Goal: Transaction & Acquisition: Purchase product/service

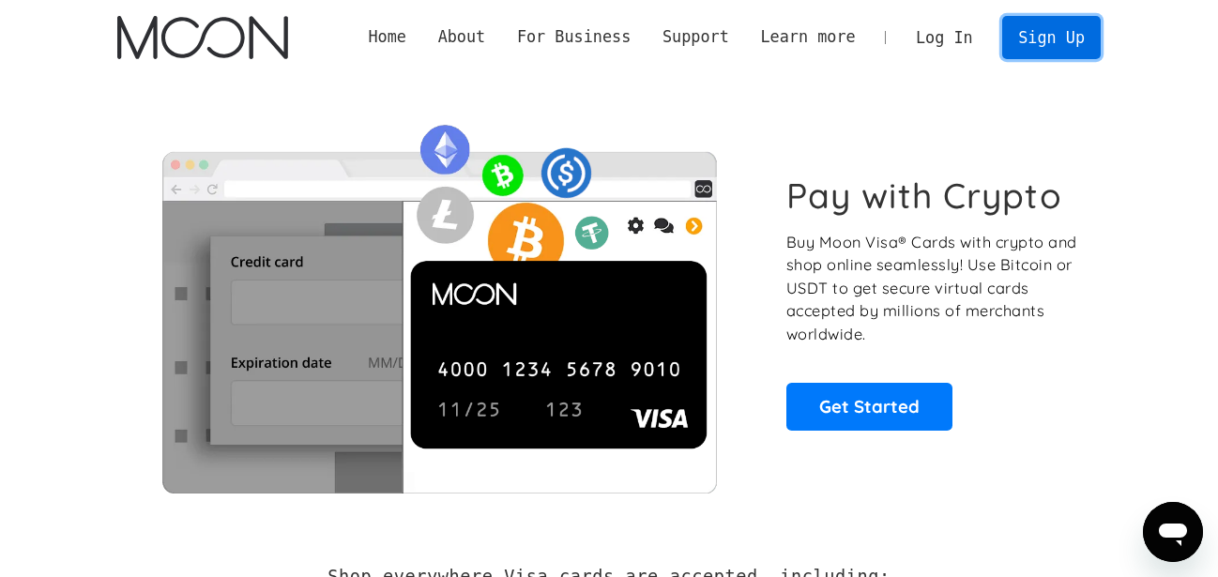
click at [1041, 43] on link "Sign Up" at bounding box center [1051, 37] width 98 height 42
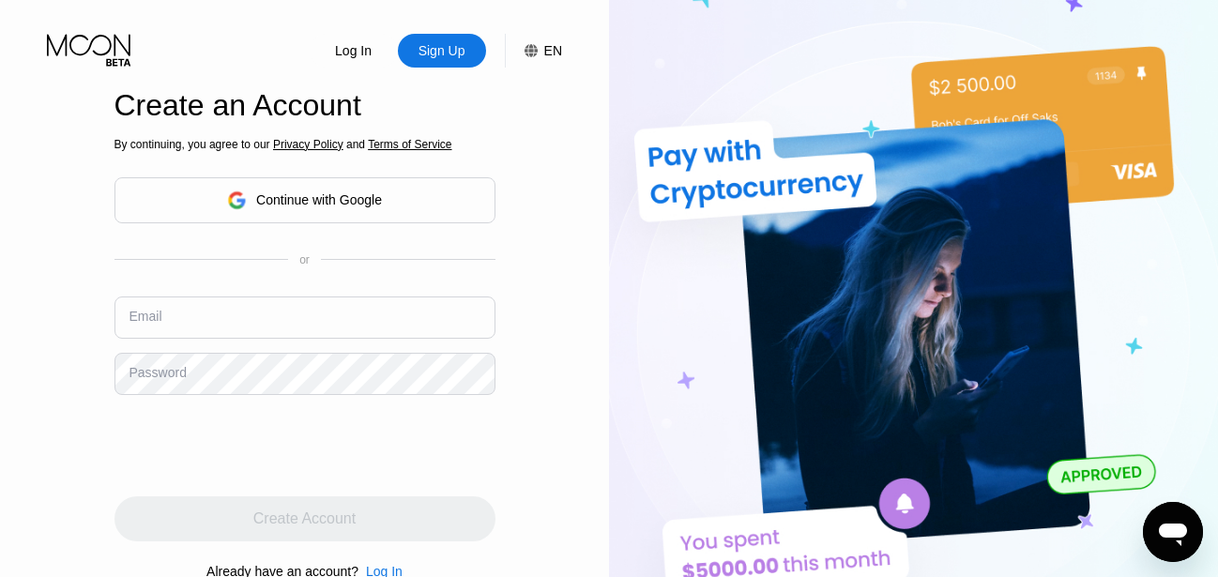
click at [268, 310] on input "text" at bounding box center [304, 317] width 381 height 42
type input "roysmithme@mail.com"
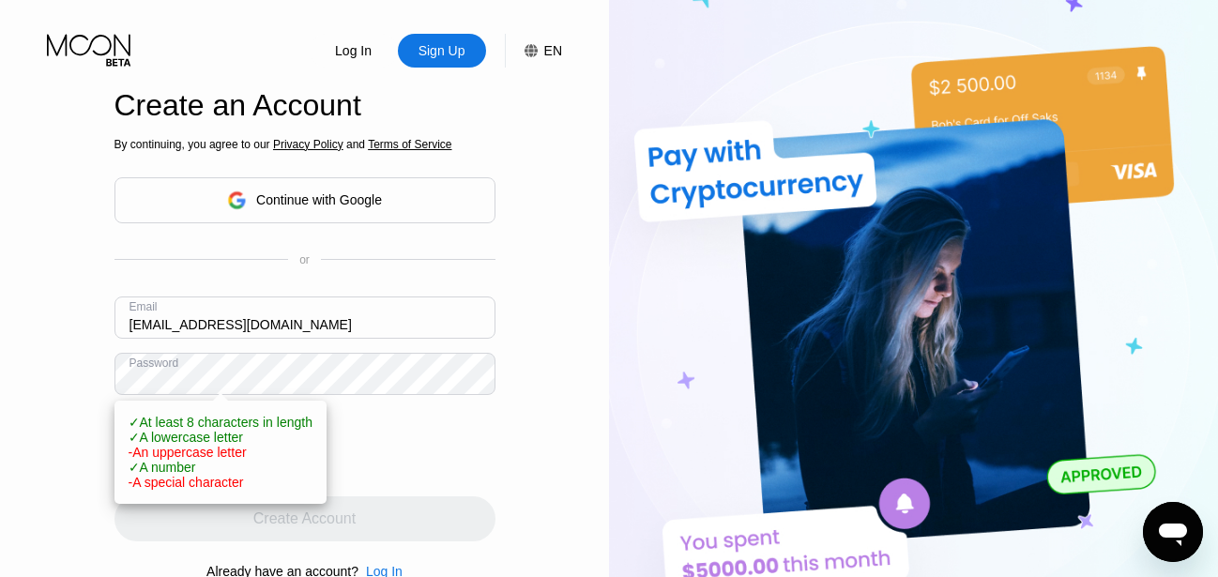
click at [465, 453] on div at bounding box center [304, 445] width 381 height 73
click at [483, 415] on div at bounding box center [304, 445] width 381 height 73
click at [393, 522] on div "Create Account" at bounding box center [304, 518] width 381 height 45
click at [368, 505] on div "Create Account" at bounding box center [304, 518] width 381 height 45
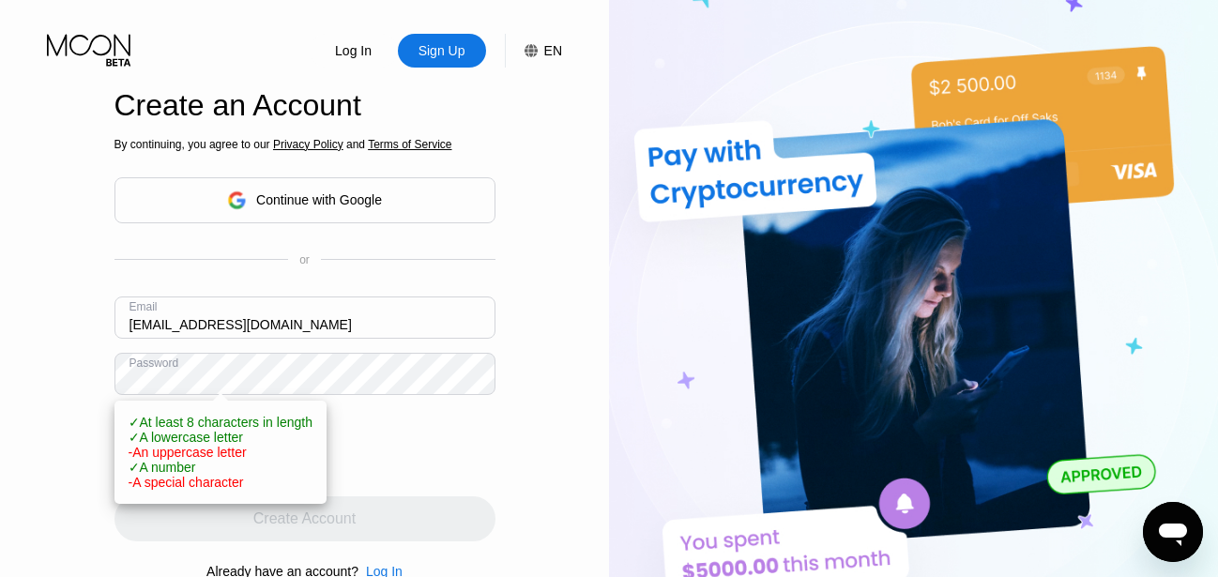
click at [368, 505] on div "Create Account" at bounding box center [304, 518] width 381 height 45
click at [525, 437] on div "Log In Sign Up EN Language English Save Create an Account By continuing, you ag…" at bounding box center [304, 317] width 609 height 635
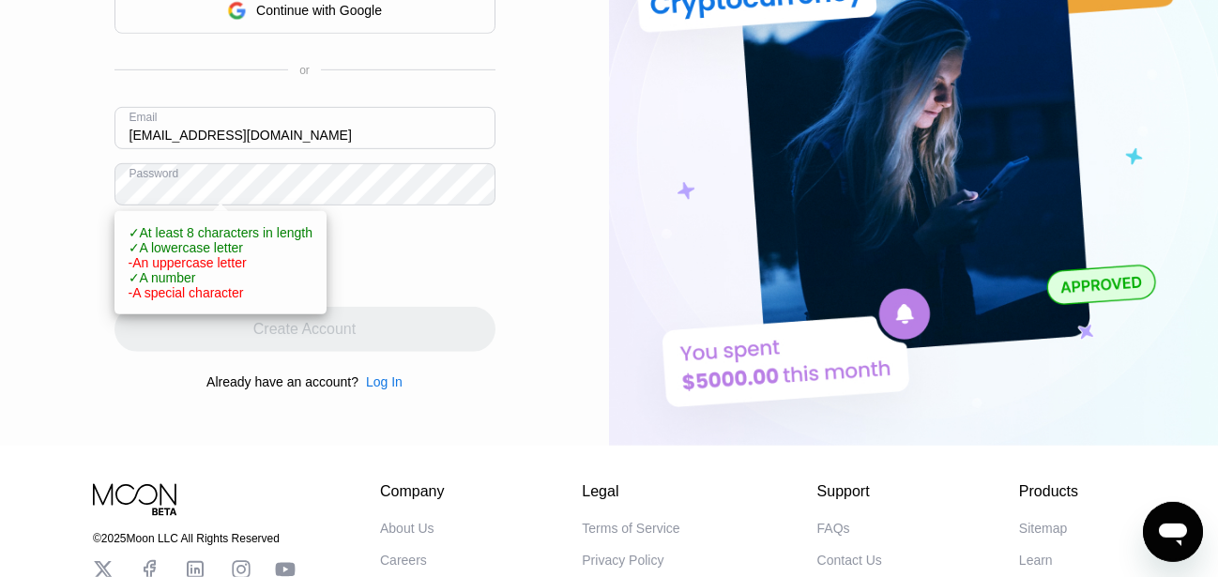
scroll to position [196, 0]
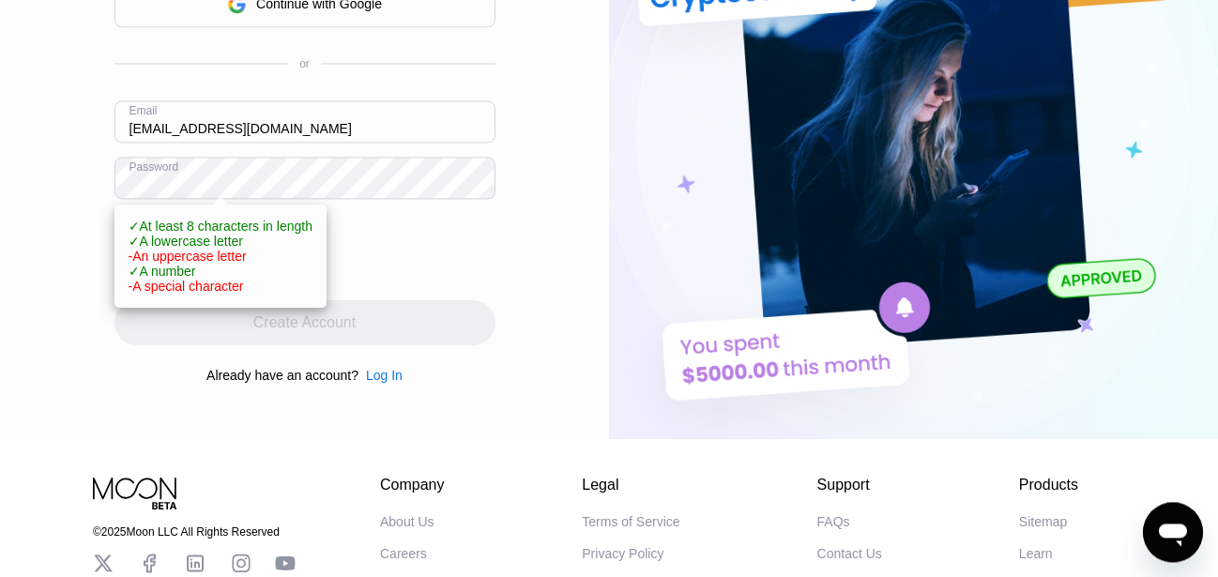
click at [185, 229] on span "✓ At least 8 characters in length" at bounding box center [221, 226] width 184 height 15
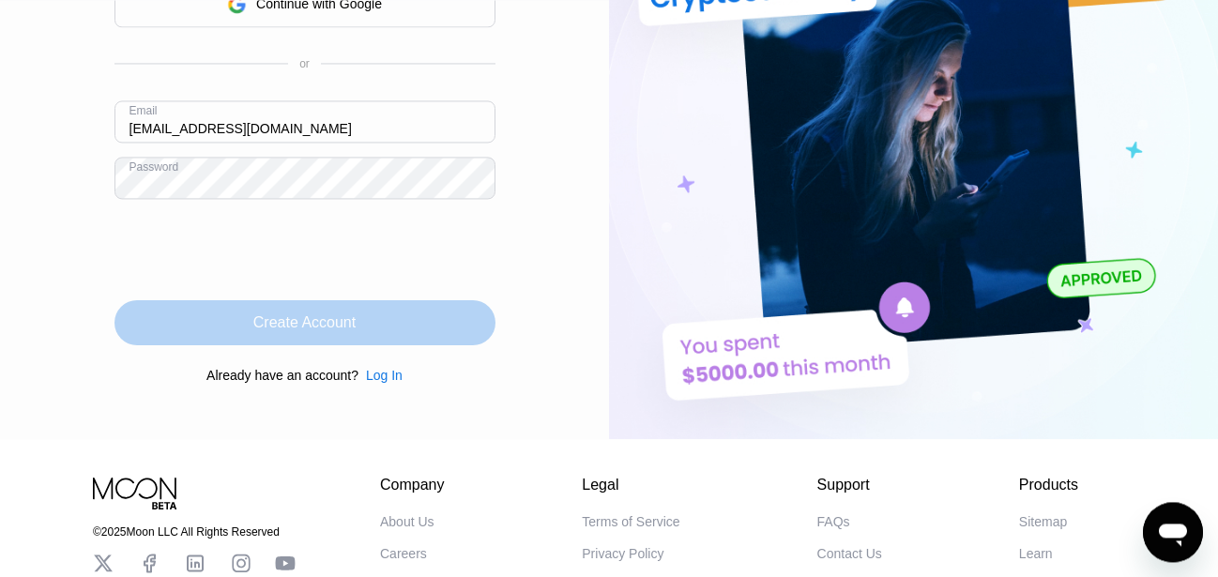
click at [286, 322] on div "Create Account" at bounding box center [304, 322] width 102 height 19
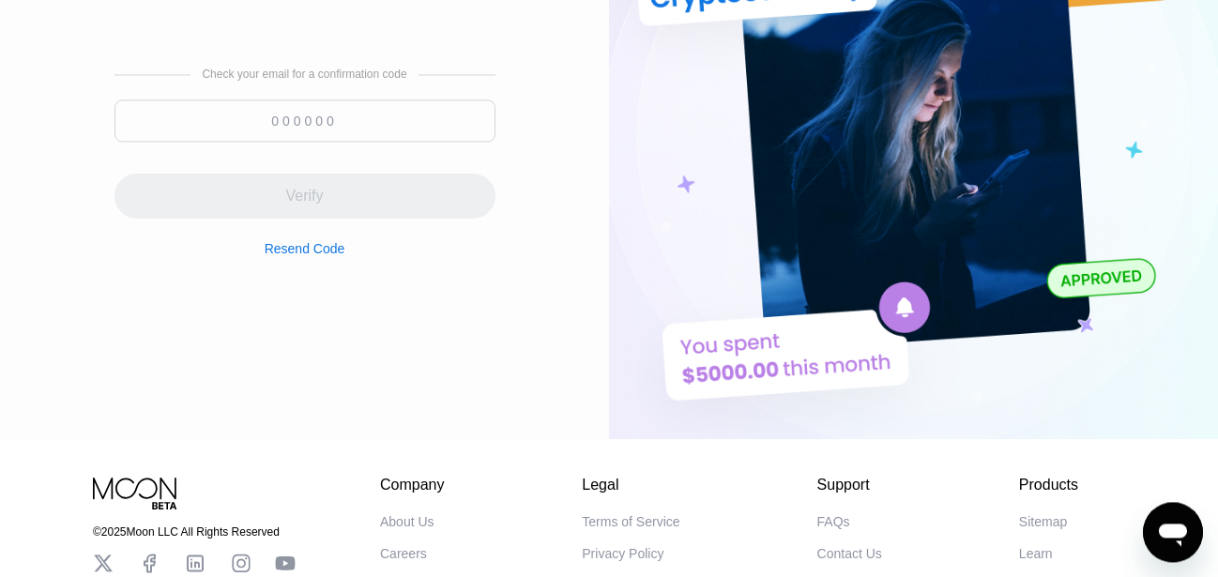
click at [323, 128] on input at bounding box center [304, 120] width 381 height 42
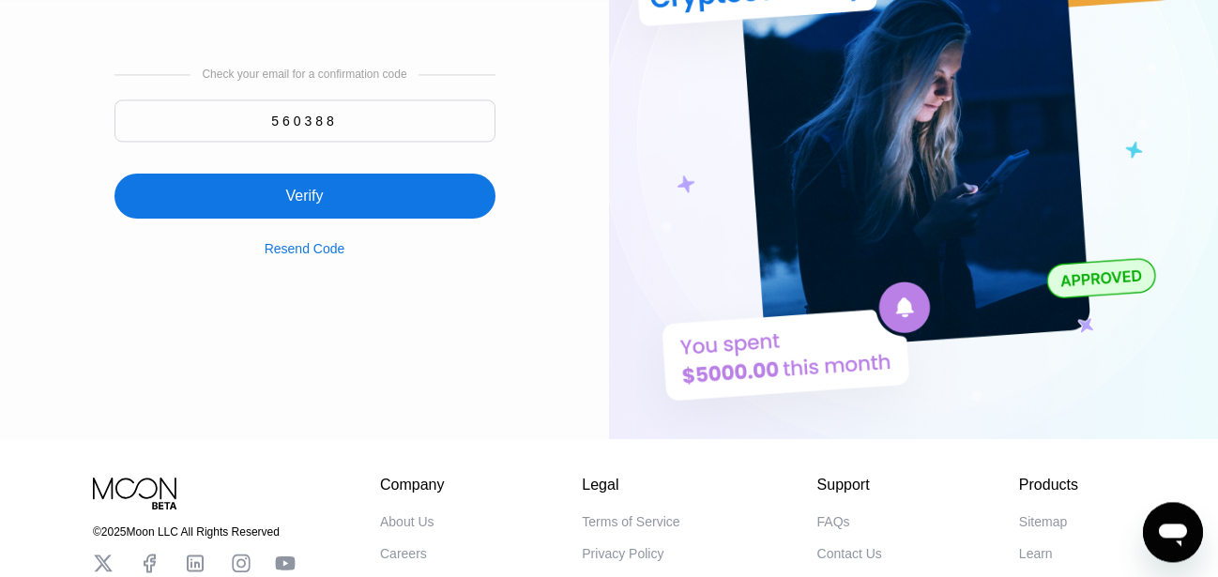
type input "560388"
click at [283, 197] on div "Verify" at bounding box center [304, 196] width 381 height 45
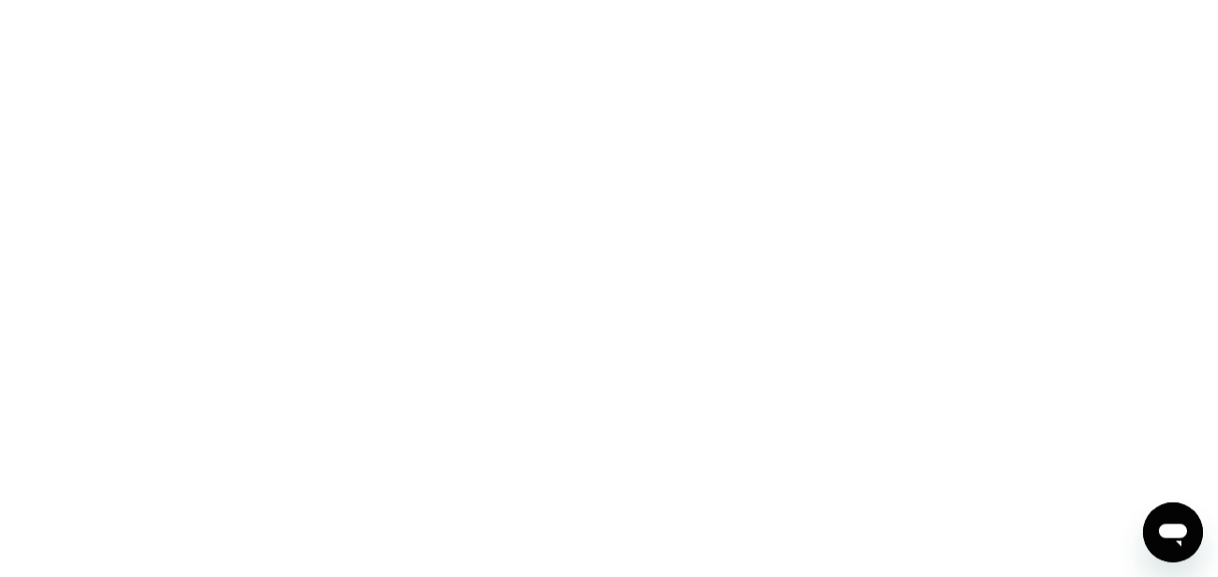
scroll to position [0, 0]
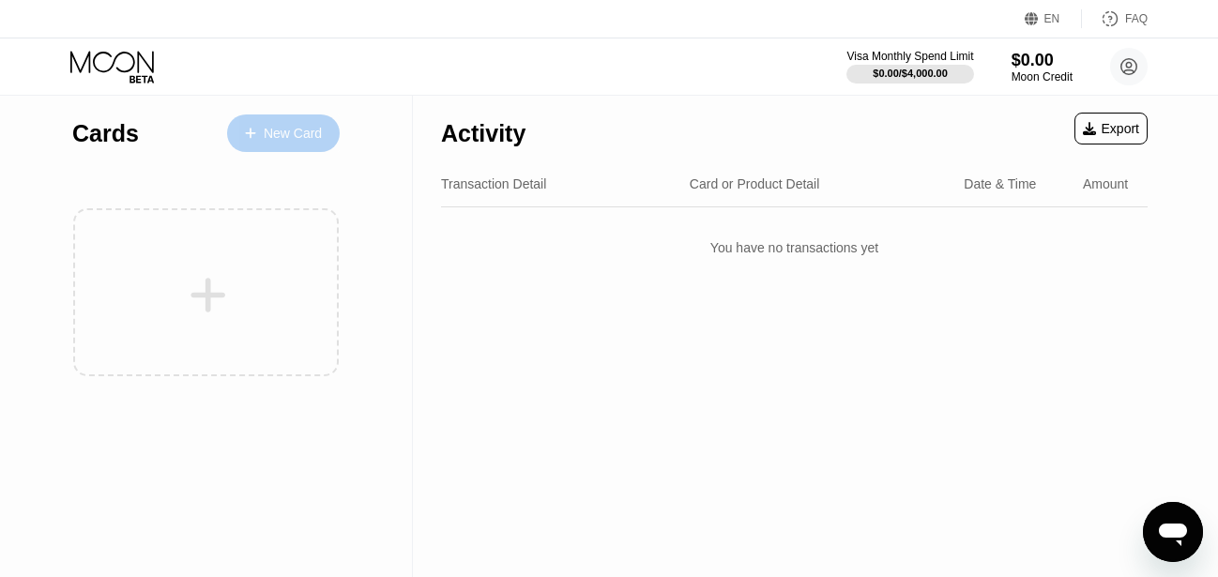
click at [267, 131] on div "New Card" at bounding box center [293, 134] width 58 height 16
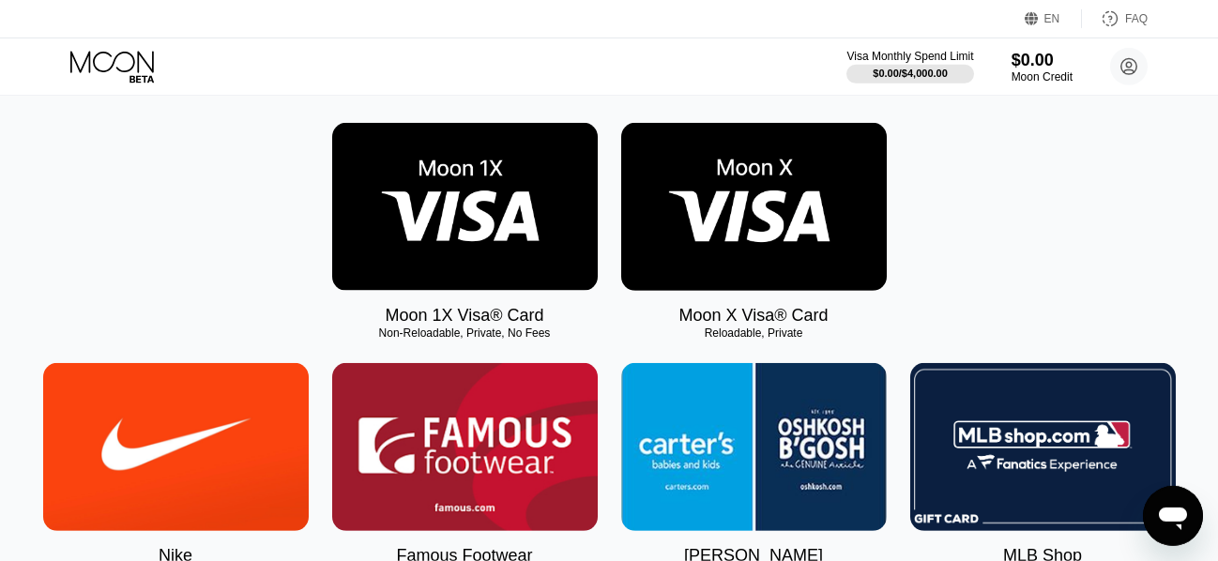
scroll to position [198, 0]
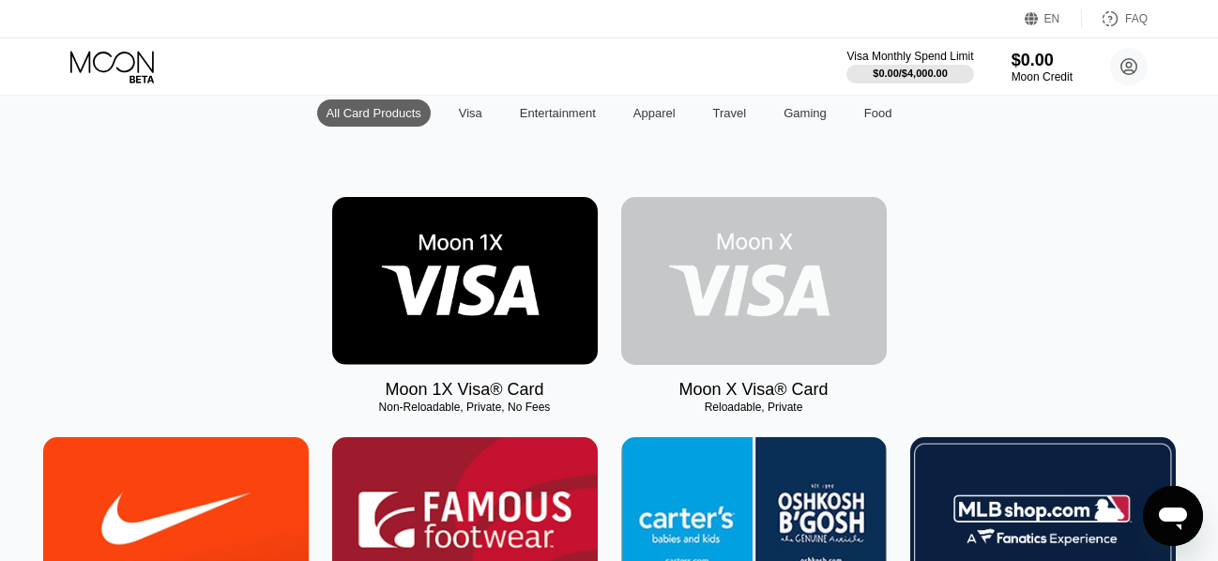
click at [758, 297] on img at bounding box center [754, 281] width 266 height 168
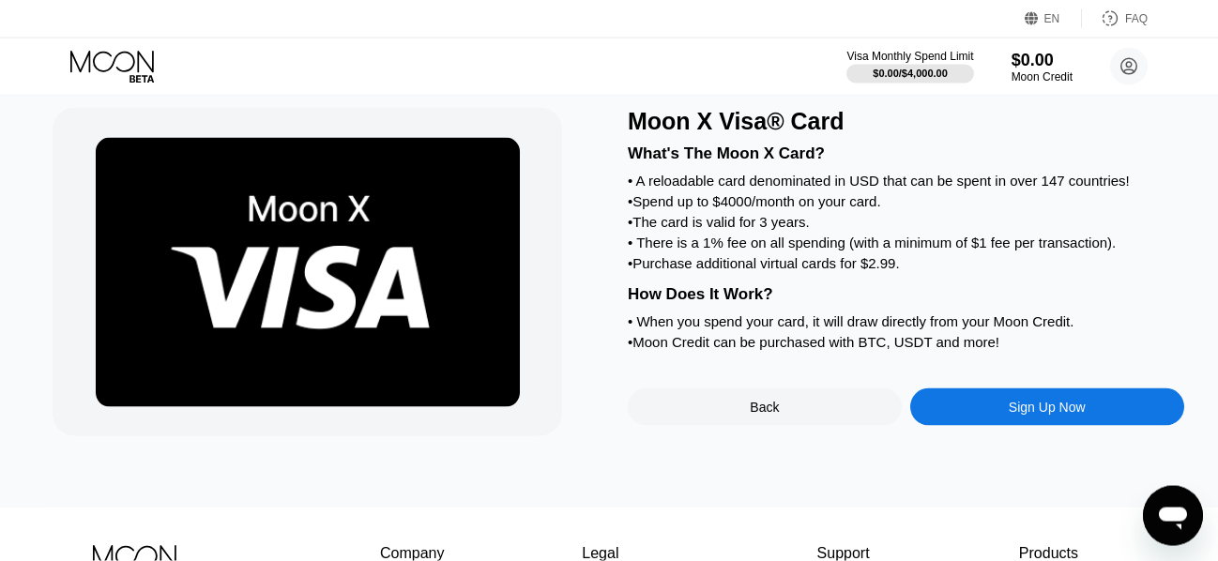
scroll to position [50, 0]
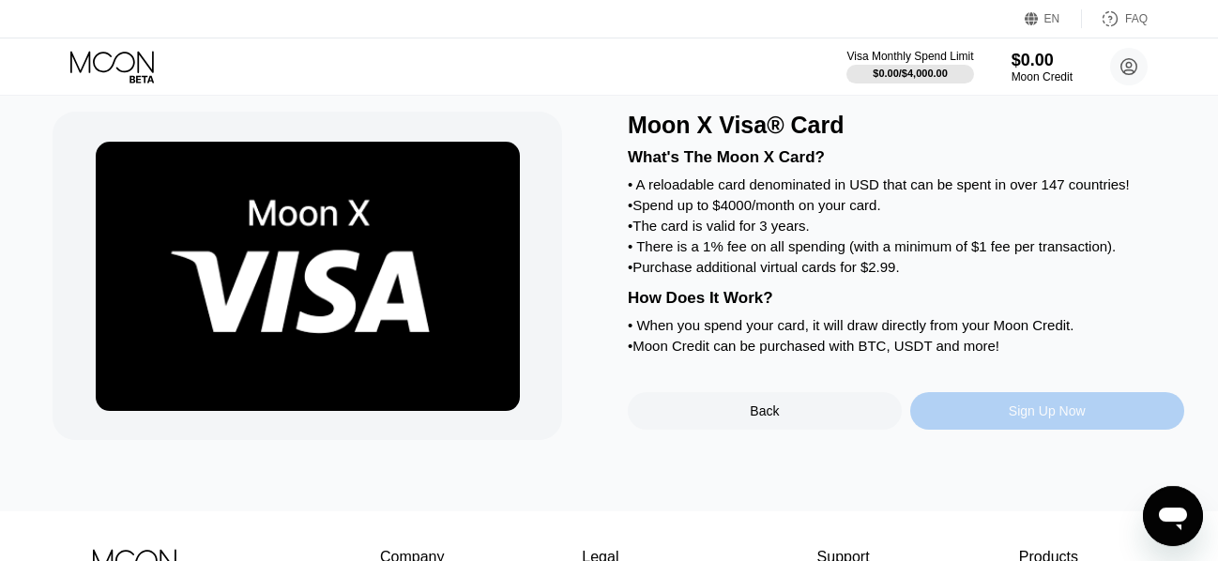
click at [965, 430] on div "Sign Up Now" at bounding box center [1047, 411] width 274 height 38
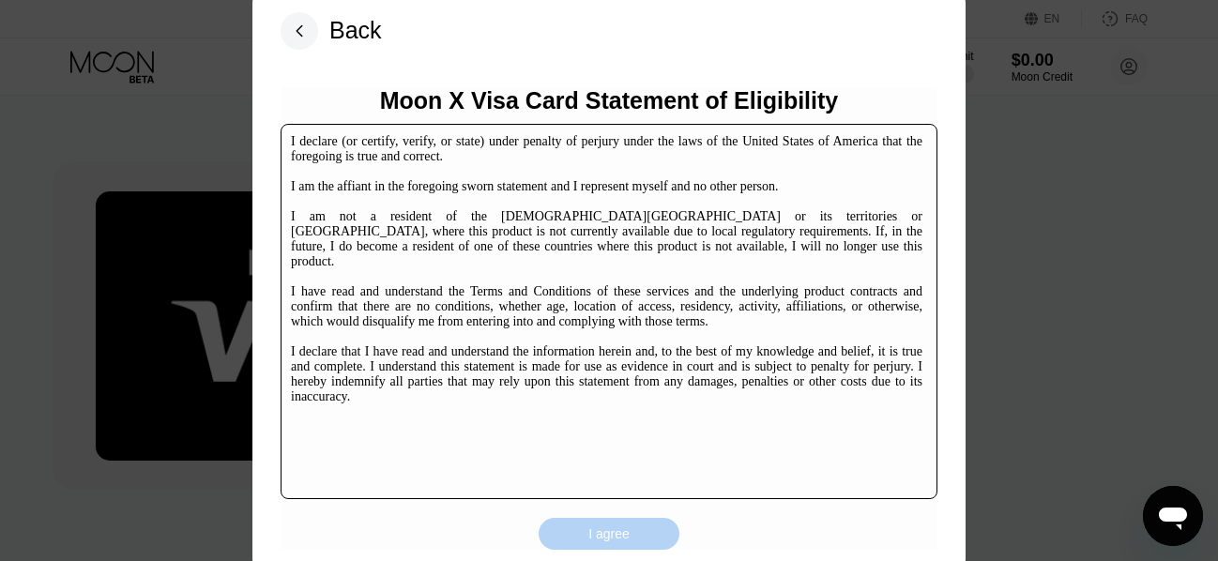
click at [643, 529] on div "I agree" at bounding box center [609, 534] width 141 height 32
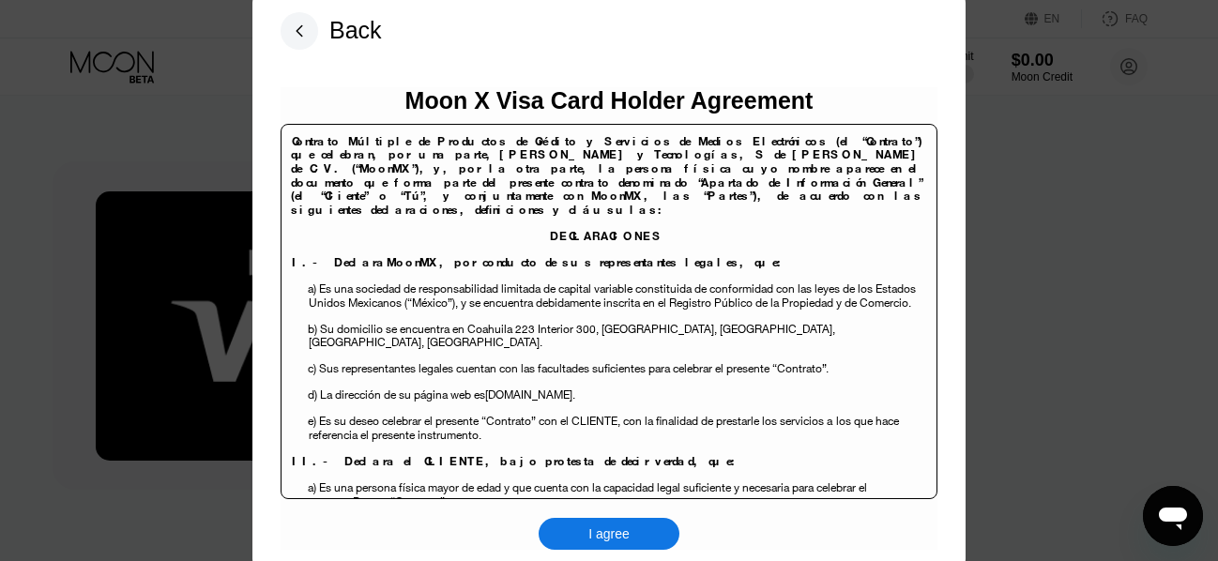
click at [604, 542] on div "I agree" at bounding box center [608, 533] width 41 height 17
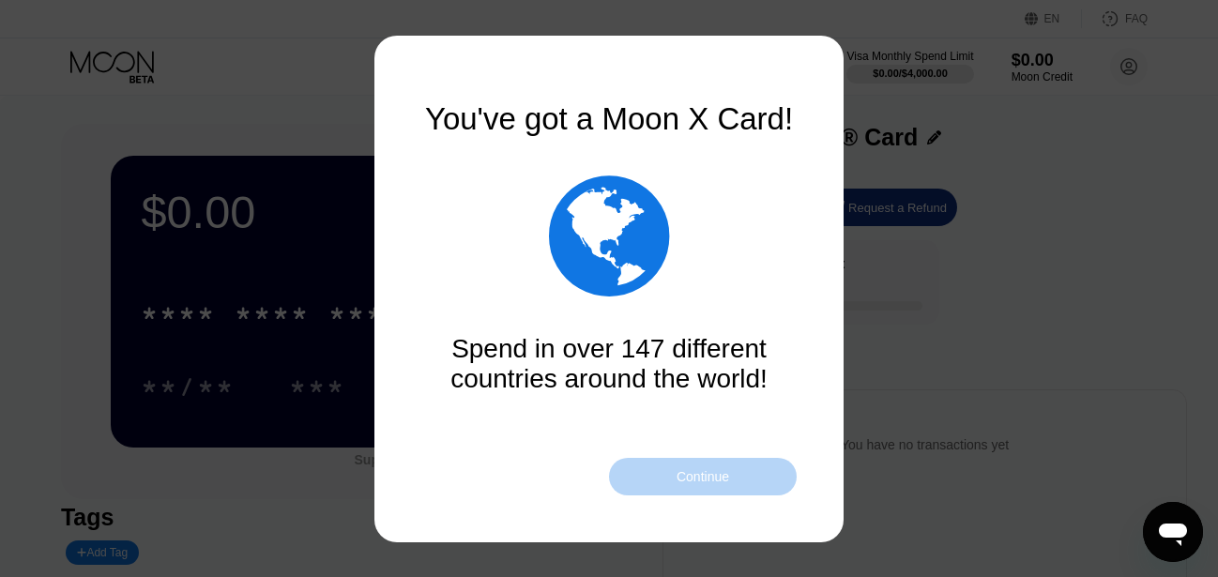
click at [665, 484] on div "Continue" at bounding box center [703, 477] width 188 height 38
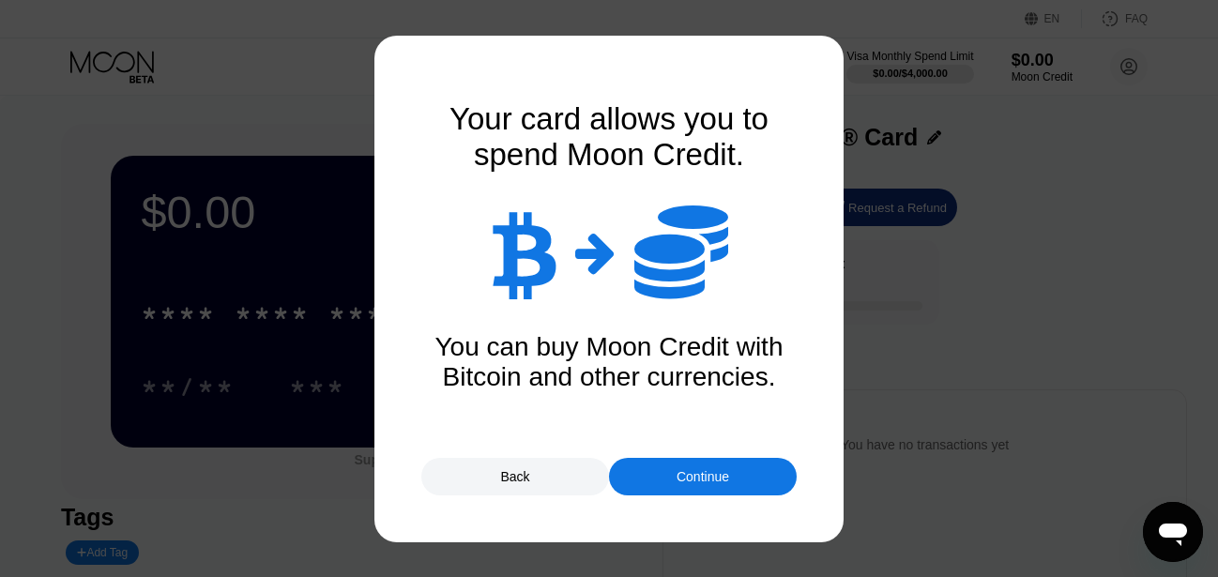
click at [665, 484] on div "Continue" at bounding box center [703, 477] width 188 height 38
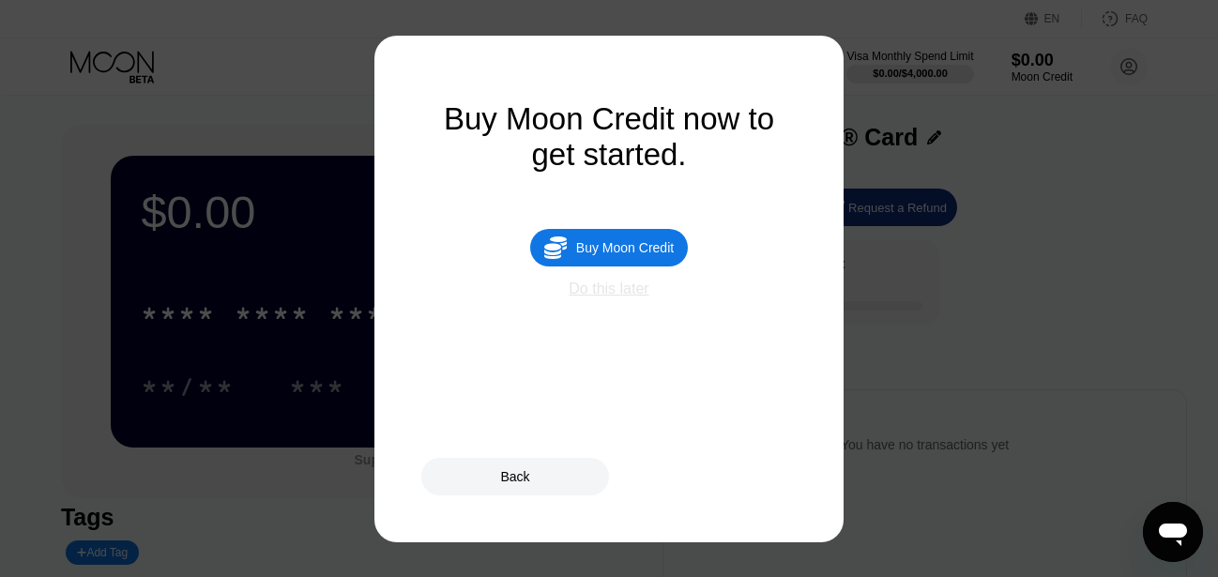
click at [605, 297] on div "Do this later" at bounding box center [609, 289] width 80 height 17
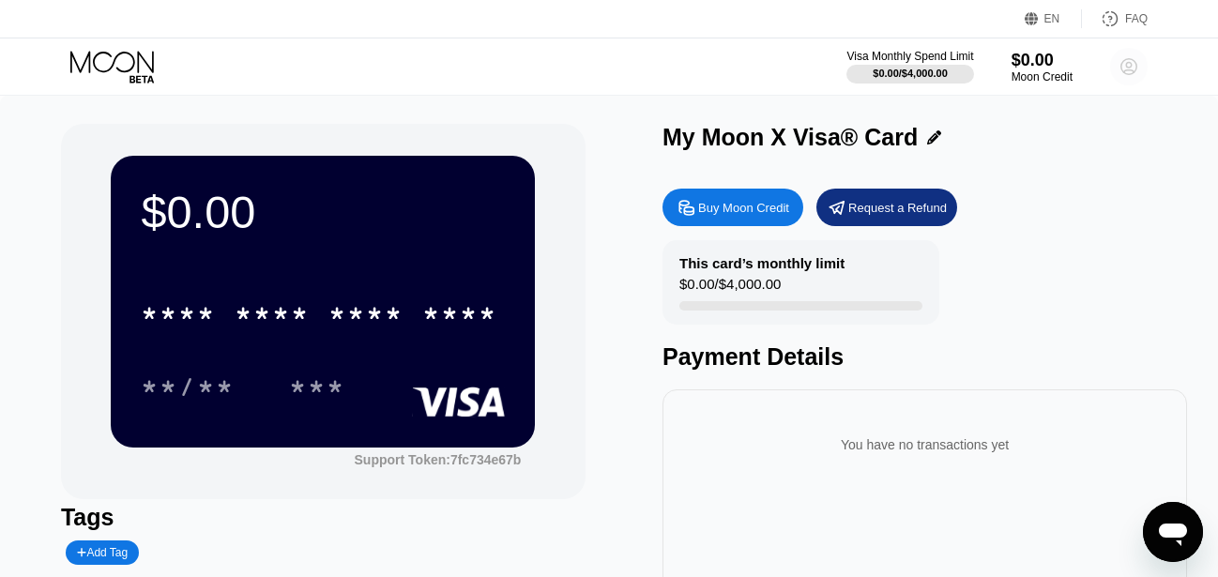
click at [1128, 67] on icon at bounding box center [1129, 67] width 10 height 10
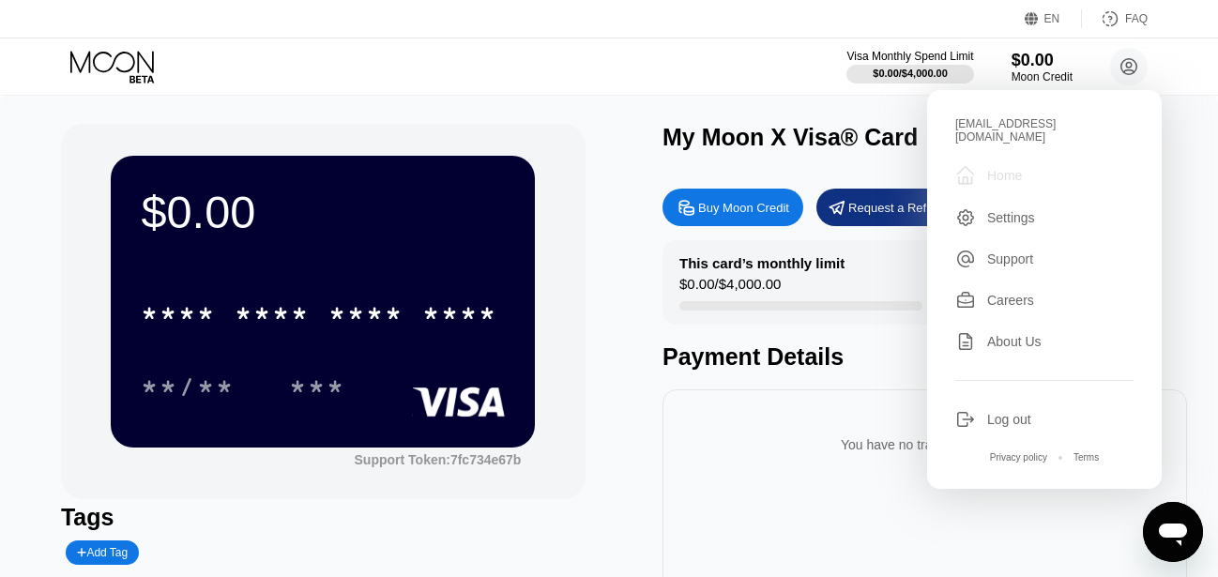
click at [1018, 168] on div "Home" at bounding box center [1004, 175] width 35 height 15
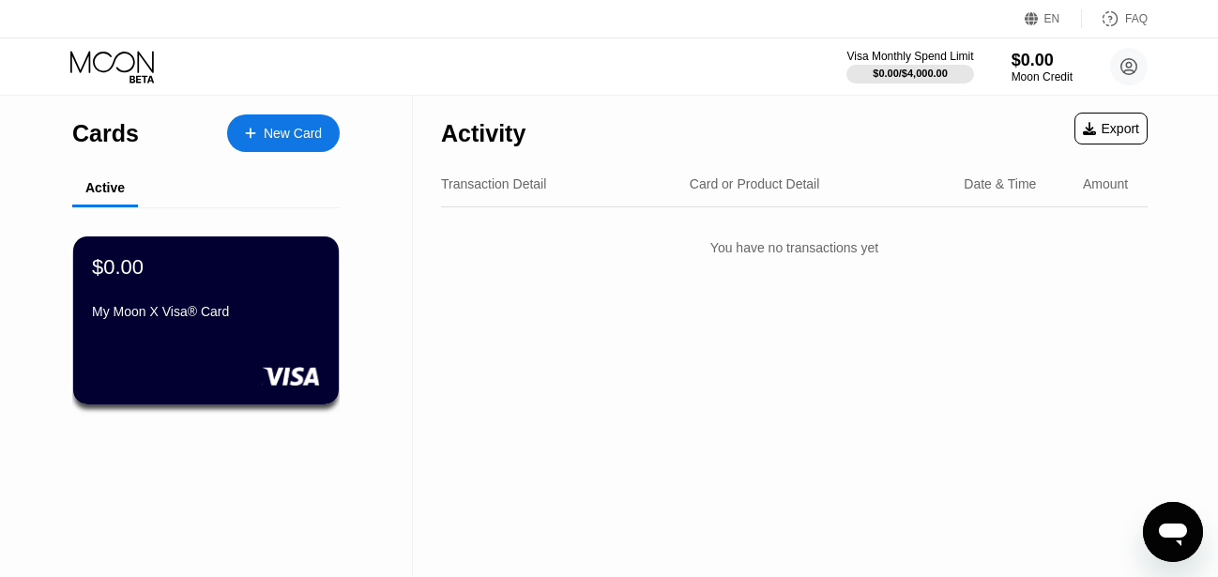
click at [522, 184] on div "Transaction Detail" at bounding box center [493, 183] width 105 height 15
click at [731, 180] on div "Card or Product Detail" at bounding box center [755, 183] width 130 height 15
click at [1007, 181] on div "Date & Time" at bounding box center [1000, 183] width 72 height 15
click at [1105, 190] on div "Amount" at bounding box center [1105, 183] width 45 height 15
click at [1129, 72] on circle at bounding box center [1129, 67] width 38 height 38
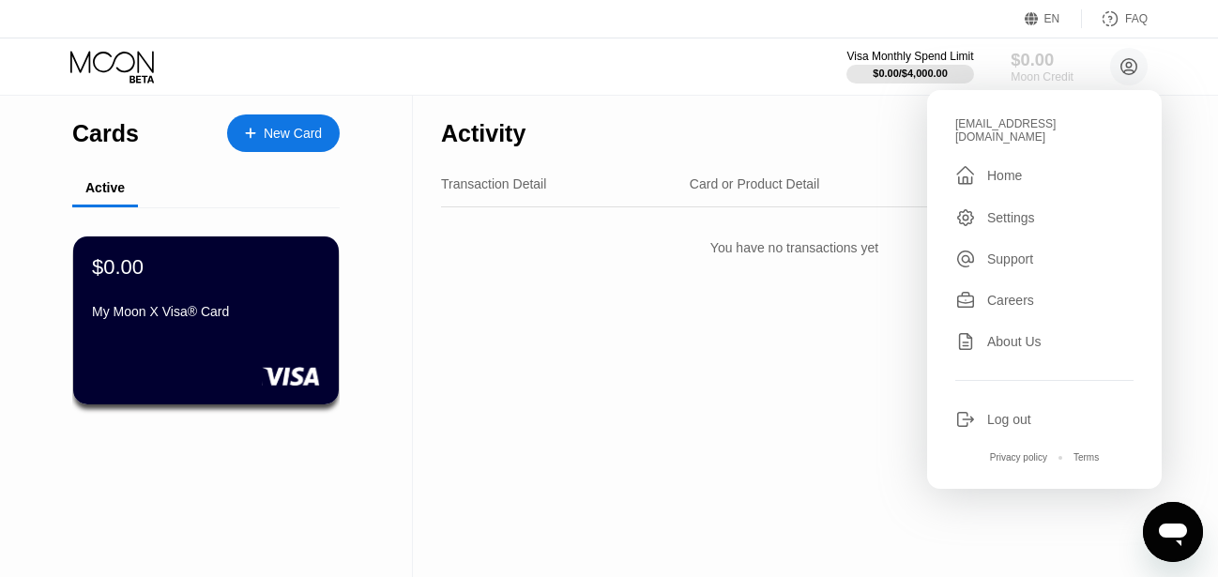
click at [1036, 72] on div "Moon Credit" at bounding box center [1041, 76] width 63 height 13
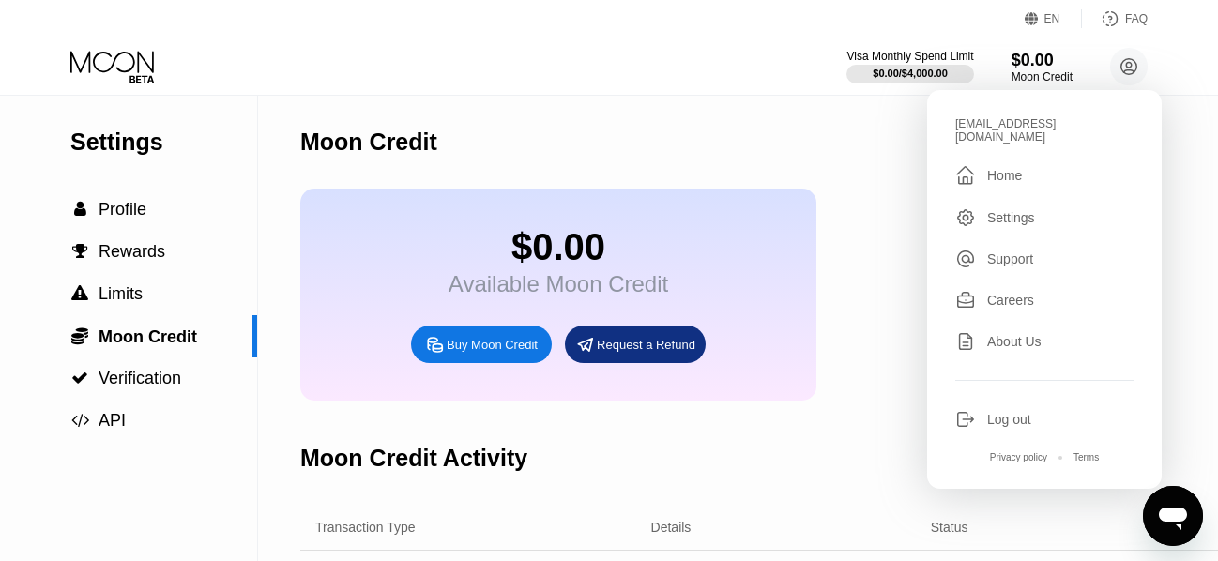
click at [484, 353] on div "Buy Moon Credit" at bounding box center [492, 345] width 91 height 16
type input "0"
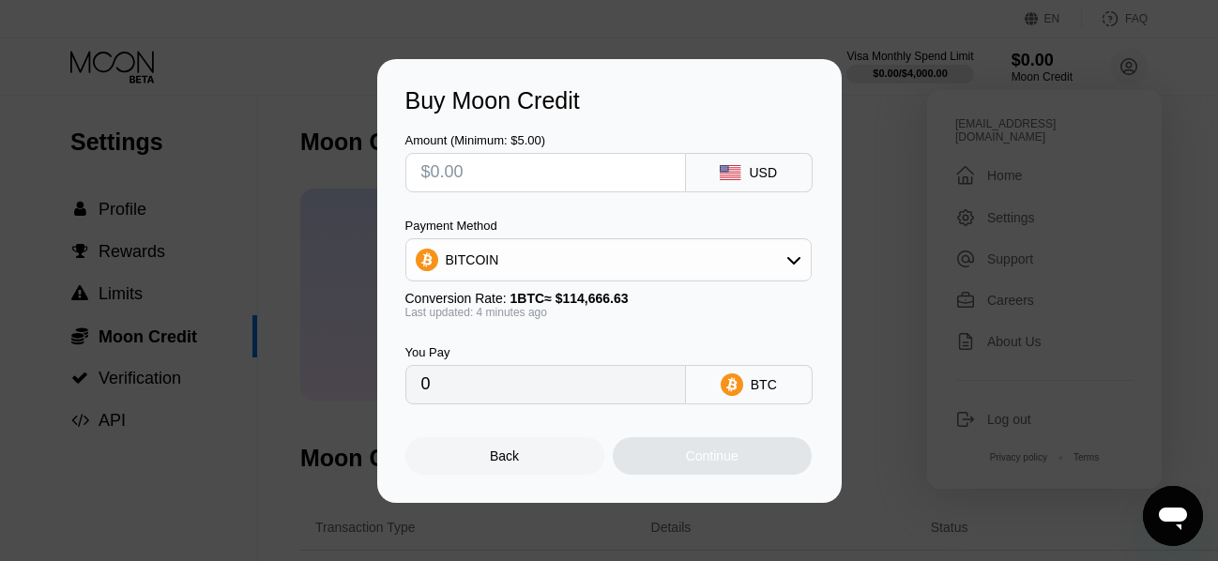
click at [761, 264] on div "BITCOIN" at bounding box center [608, 260] width 404 height 38
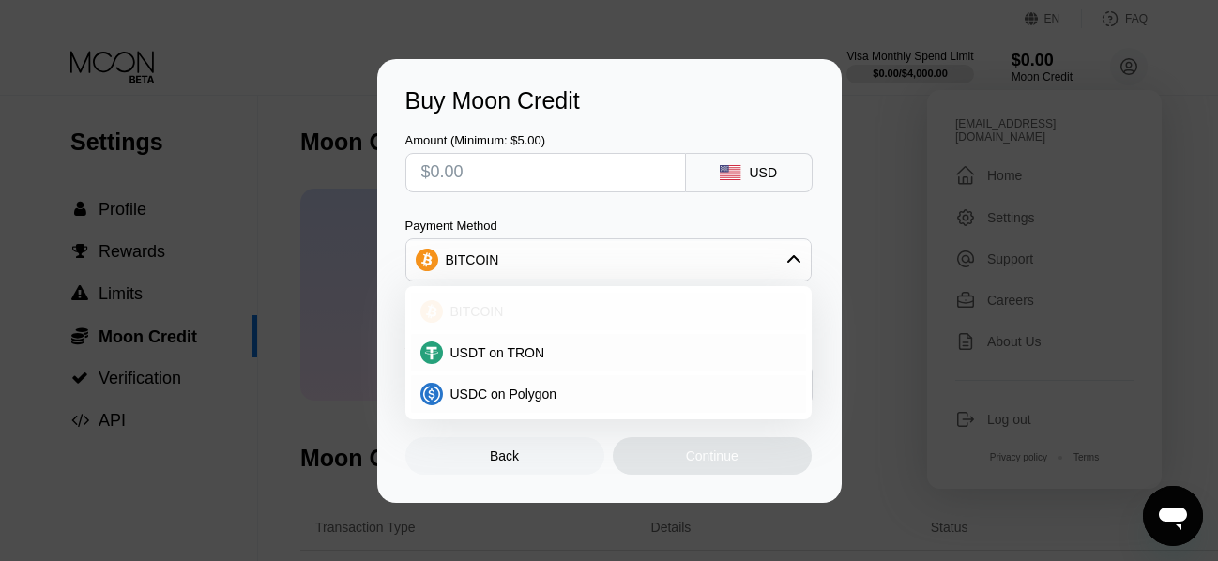
click at [555, 315] on div "BITCOIN" at bounding box center [620, 311] width 354 height 15
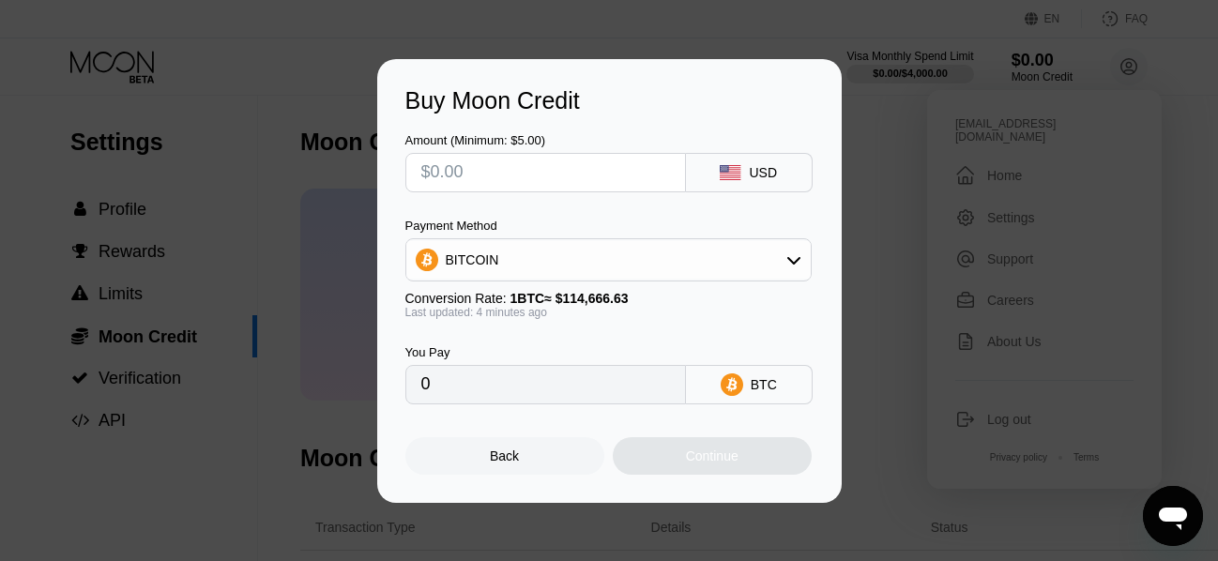
click at [514, 393] on input "0" at bounding box center [545, 385] width 249 height 38
click at [776, 400] on div "BTC" at bounding box center [749, 384] width 127 height 39
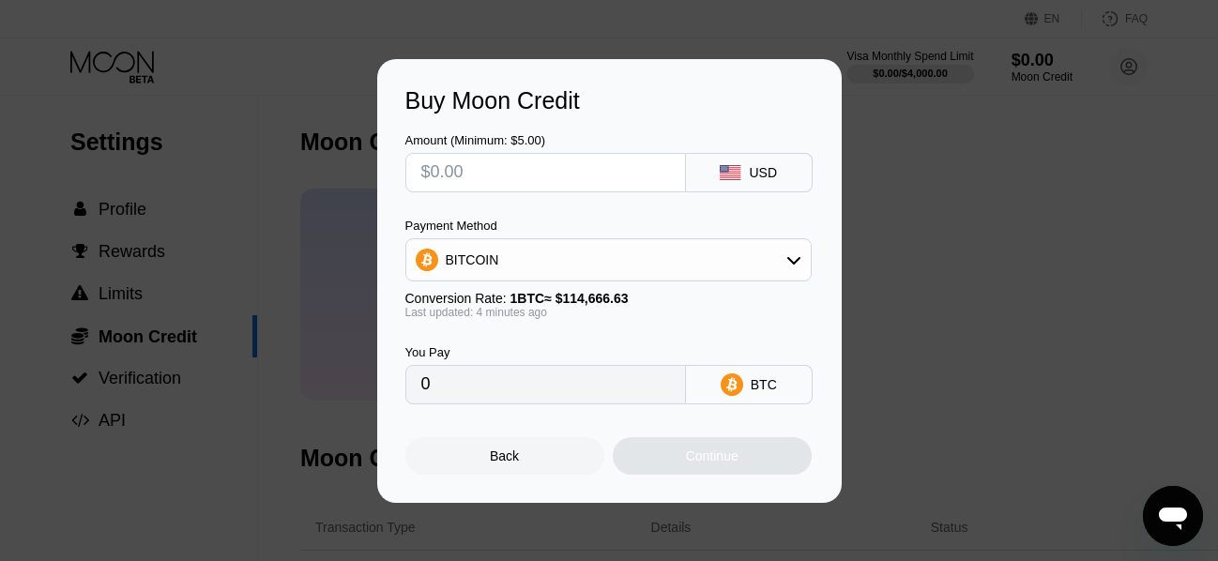
click at [758, 392] on div "BTC" at bounding box center [764, 384] width 26 height 15
click at [604, 387] on input "0" at bounding box center [545, 385] width 249 height 38
click at [575, 387] on input "0" at bounding box center [545, 385] width 249 height 38
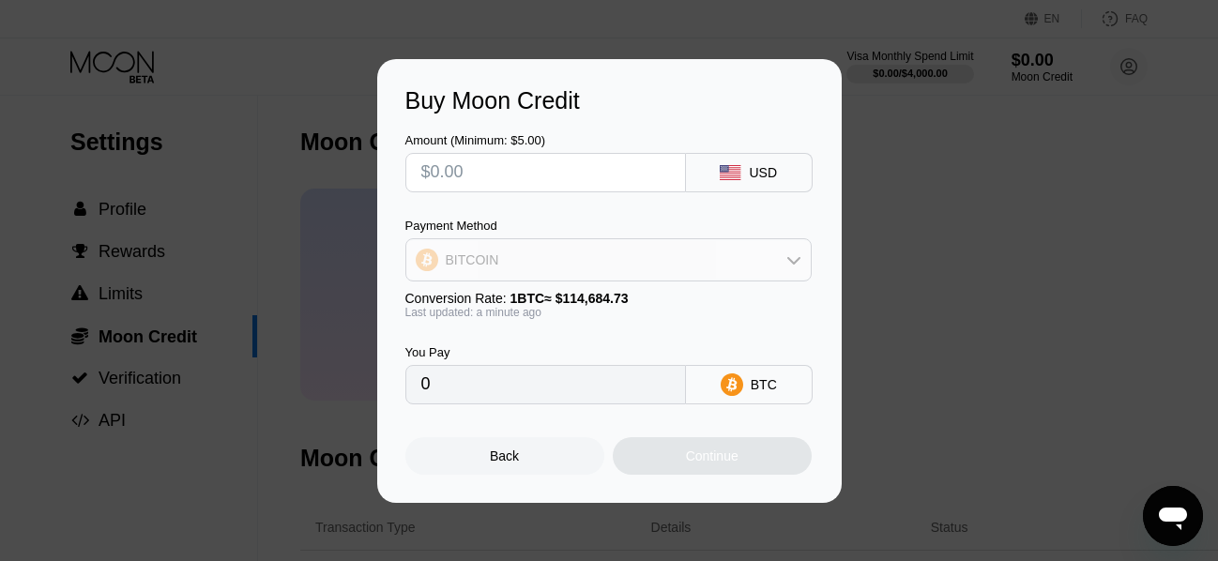
click at [590, 270] on div "BITCOIN" at bounding box center [608, 260] width 404 height 38
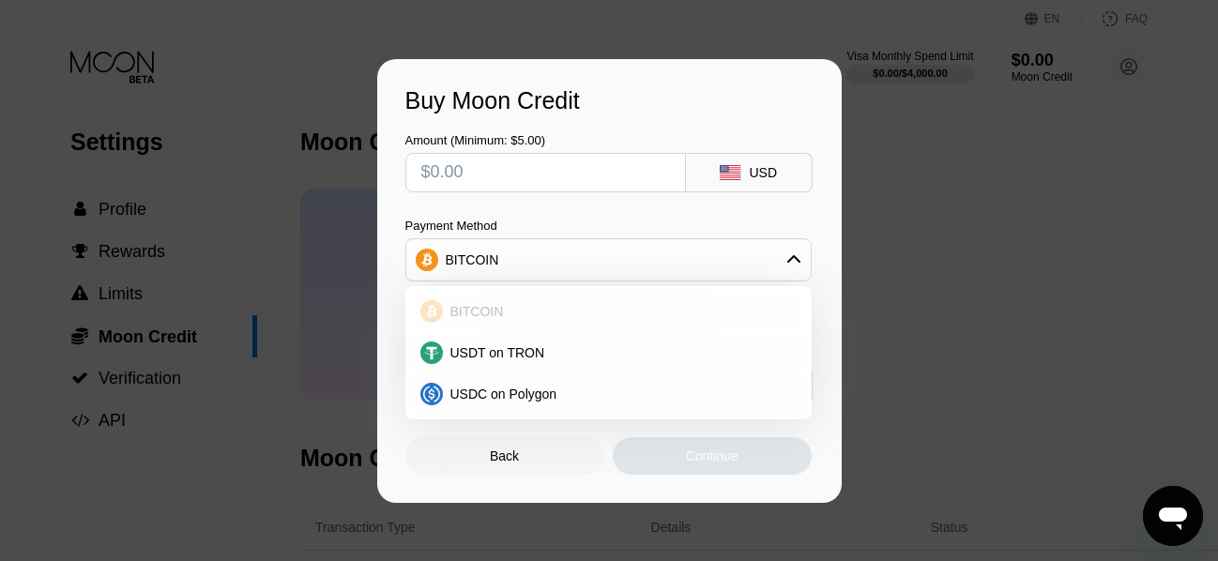
click at [526, 308] on div "BITCOIN" at bounding box center [620, 311] width 354 height 15
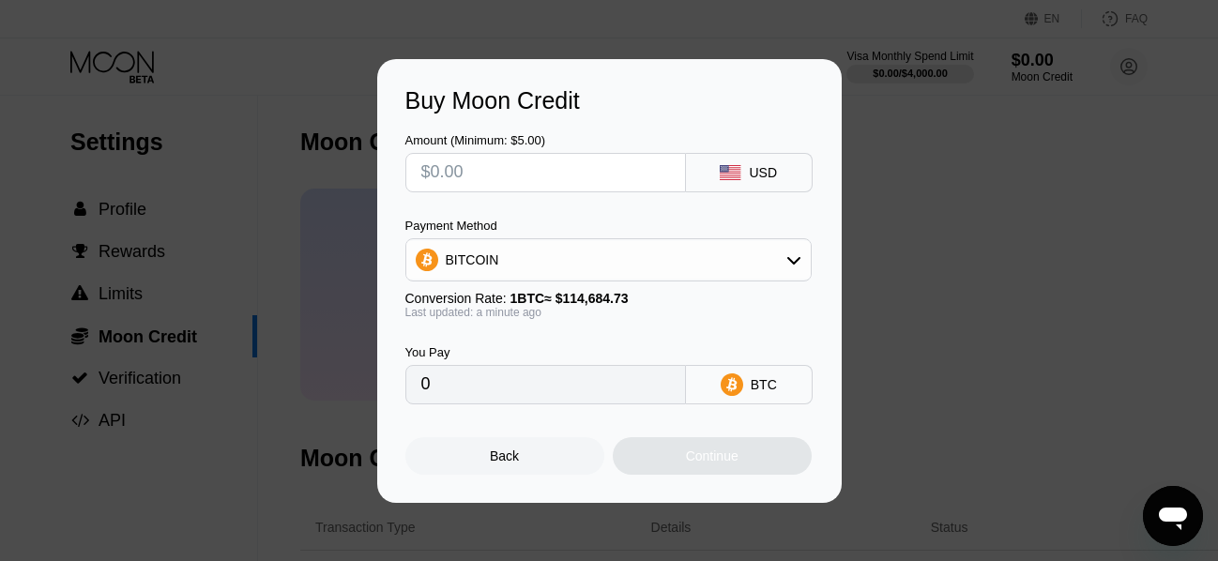
click at [499, 179] on input "text" at bounding box center [545, 173] width 249 height 38
type input "$3"
type input "0.00002616"
type input "$300"
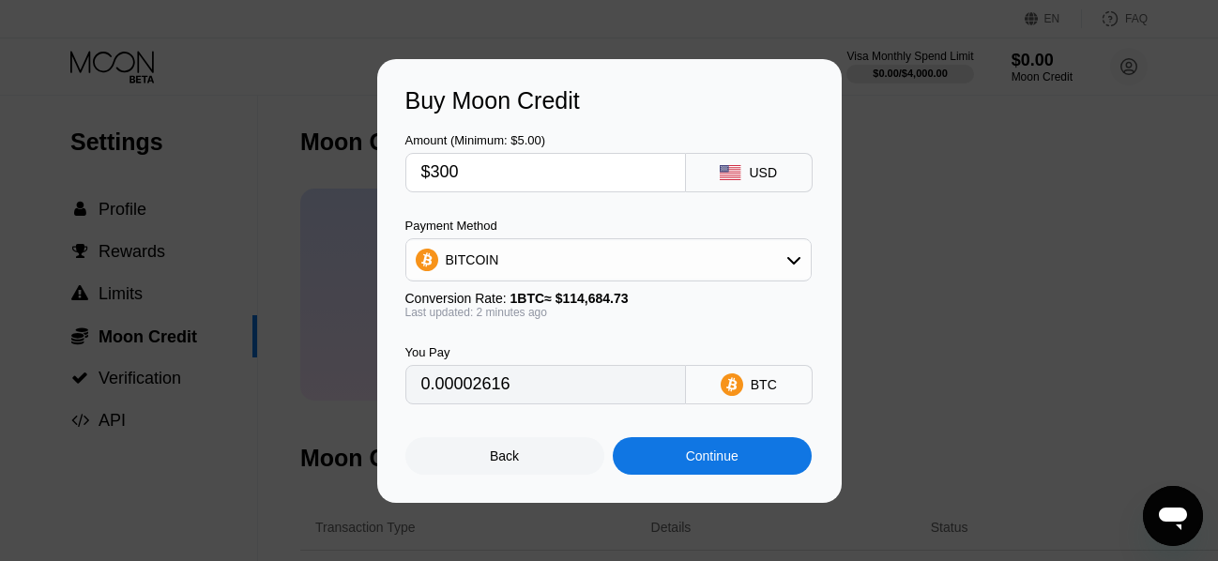
type input "0.00261587"
type input "$30"
type input "0.00026159"
type input "$30"
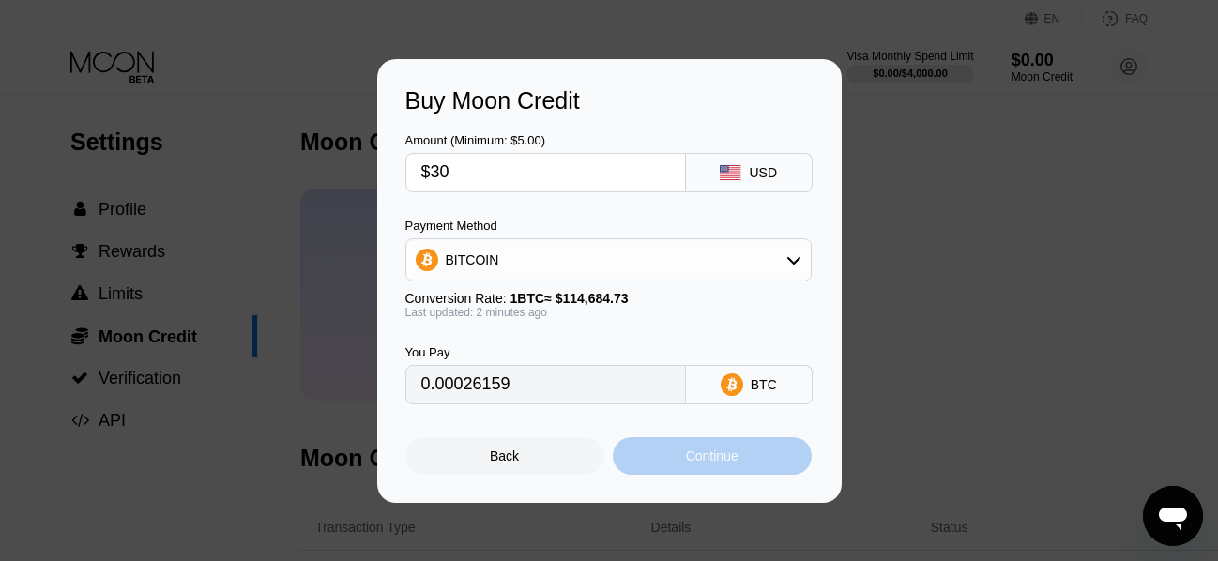
click at [674, 457] on div "Continue" at bounding box center [712, 456] width 199 height 38
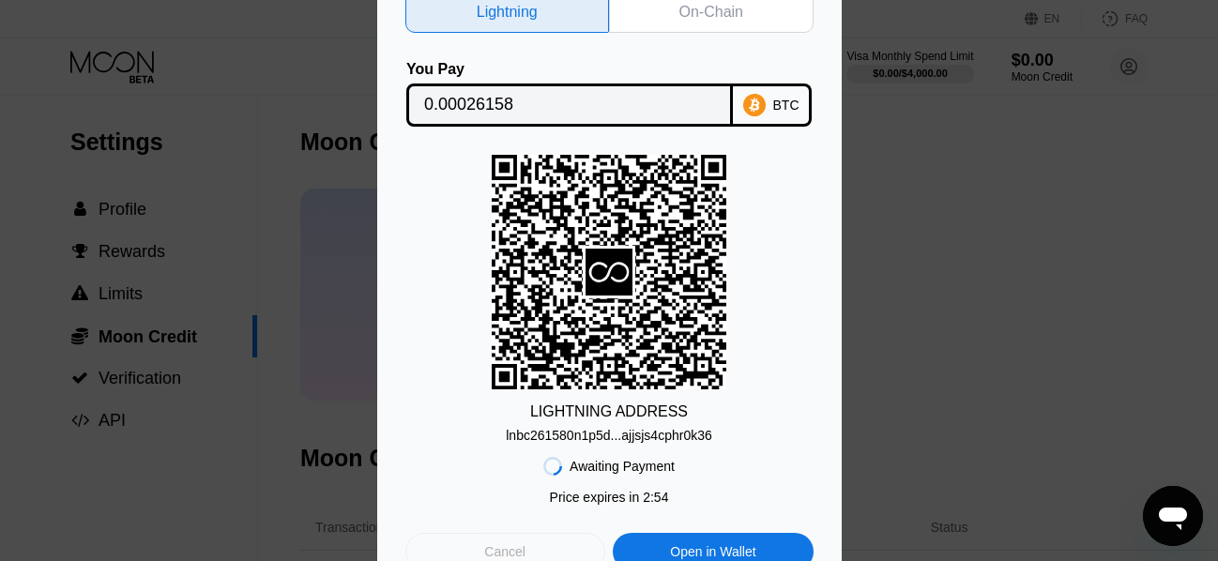
click at [494, 548] on div "Cancel" at bounding box center [504, 551] width 41 height 17
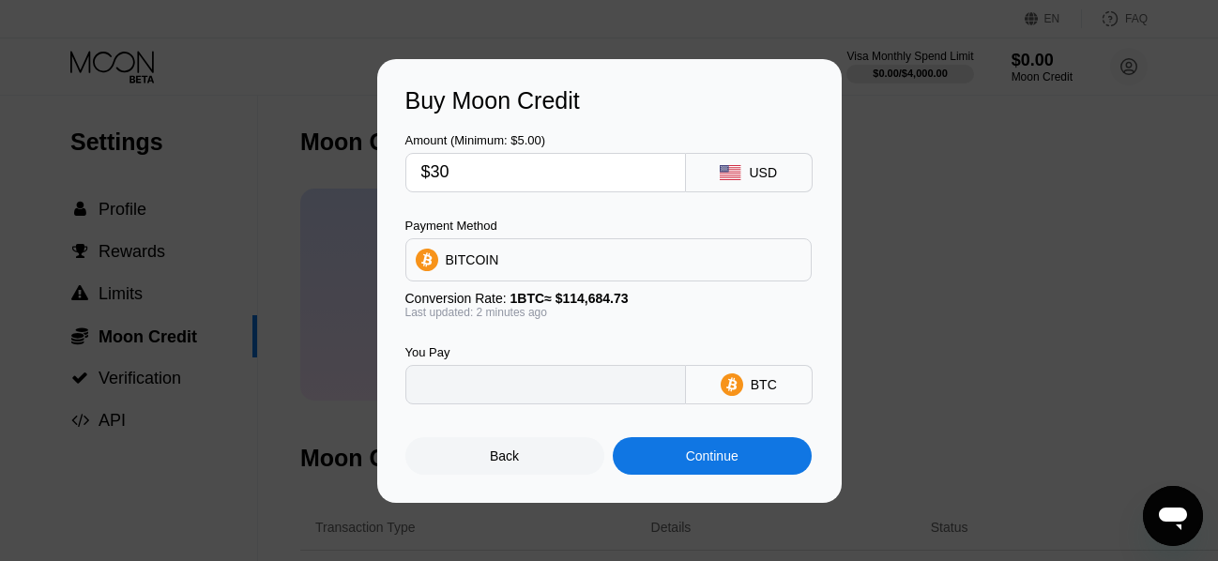
type input "0.00026159"
click at [509, 460] on div "Back" at bounding box center [504, 455] width 29 height 15
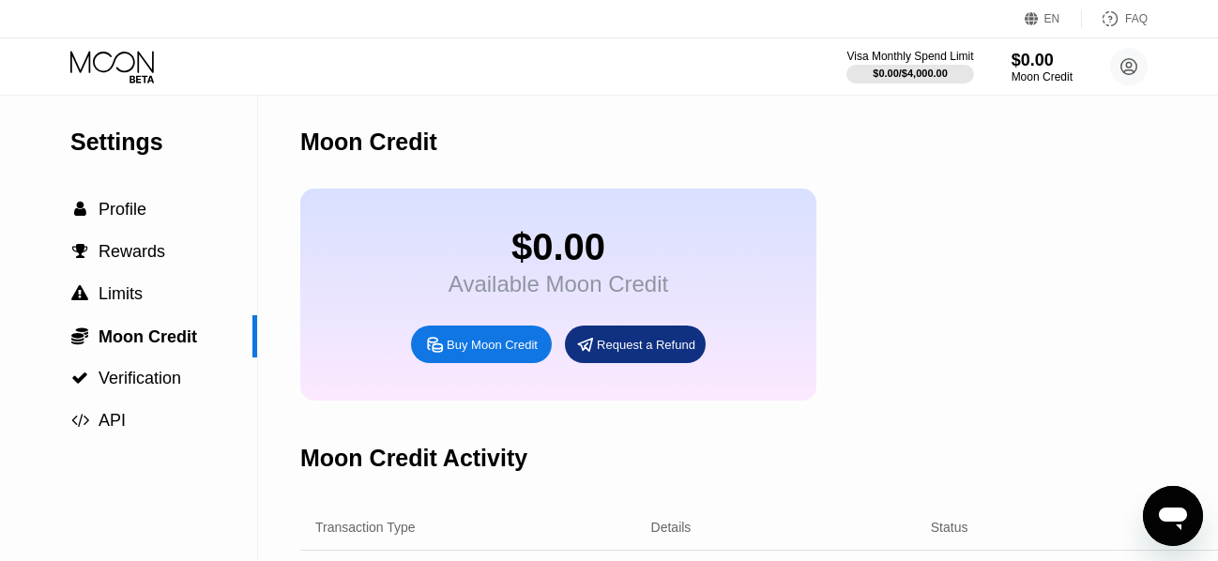
click at [1050, 22] on div "EN" at bounding box center [1052, 18] width 16 height 13
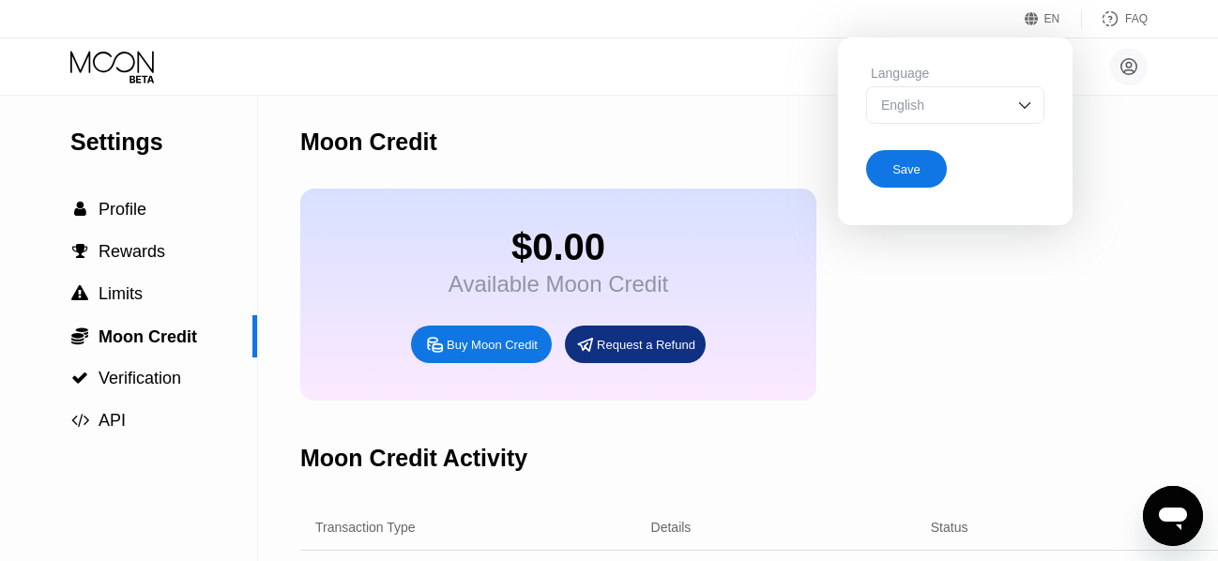
click at [1050, 22] on div "EN" at bounding box center [1052, 18] width 16 height 13
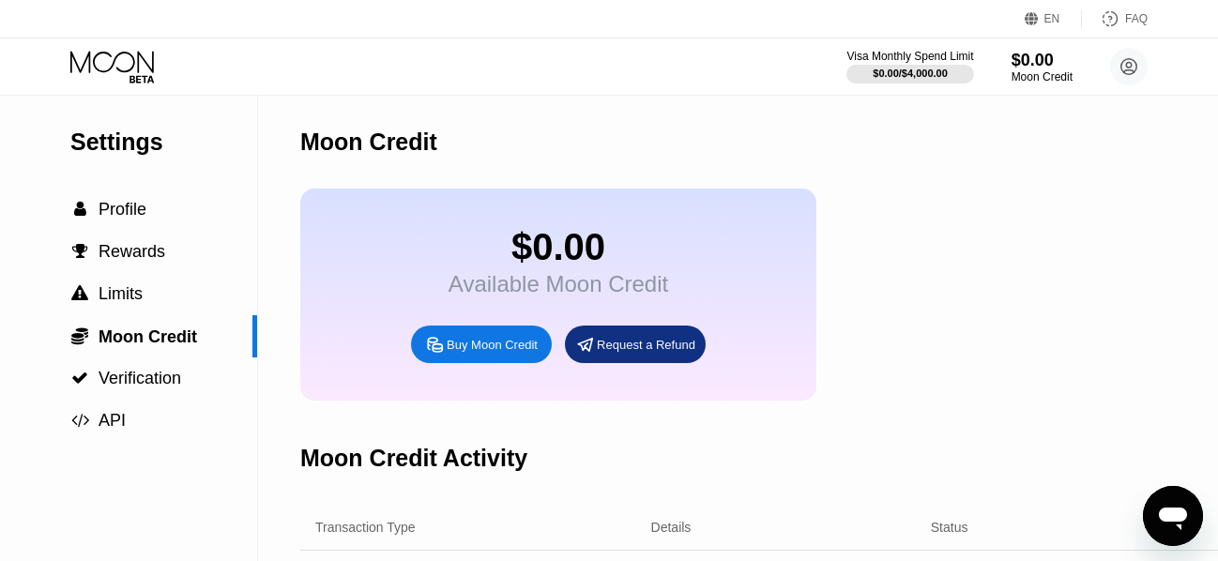
click at [1114, 15] on icon at bounding box center [1110, 18] width 19 height 19
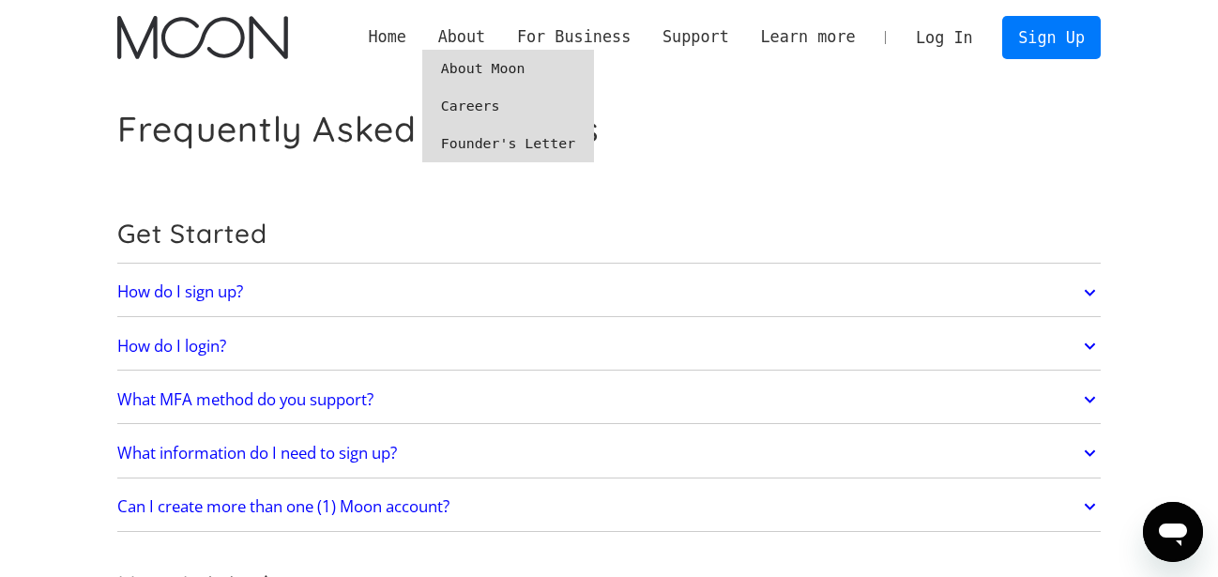
click at [497, 68] on link "About Moon" at bounding box center [508, 69] width 172 height 38
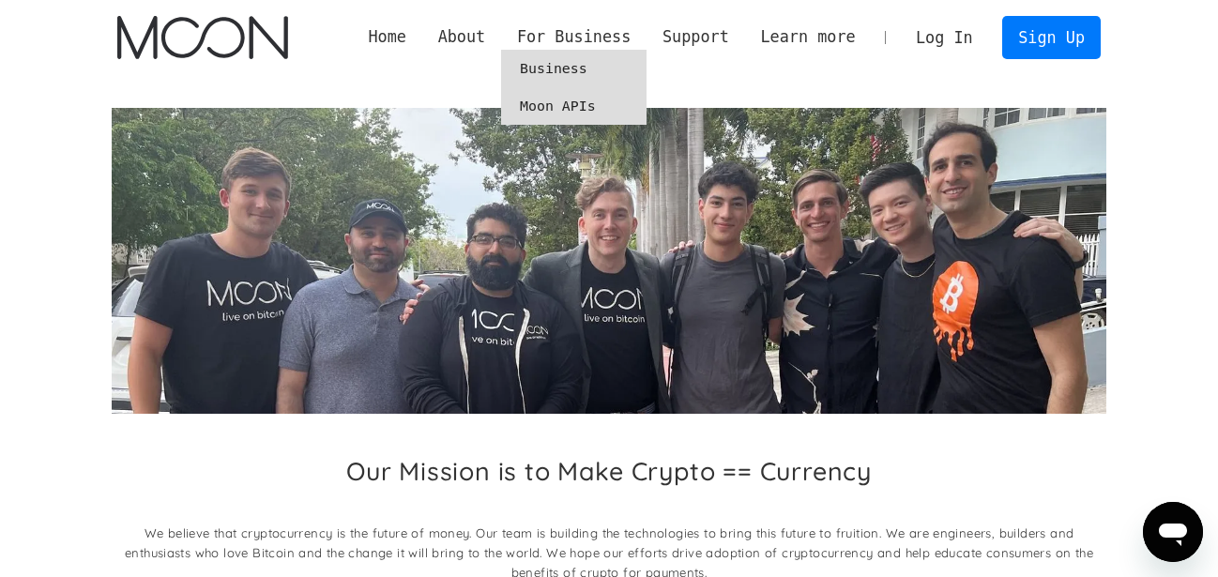
click at [599, 54] on link "Business" at bounding box center [573, 69] width 145 height 38
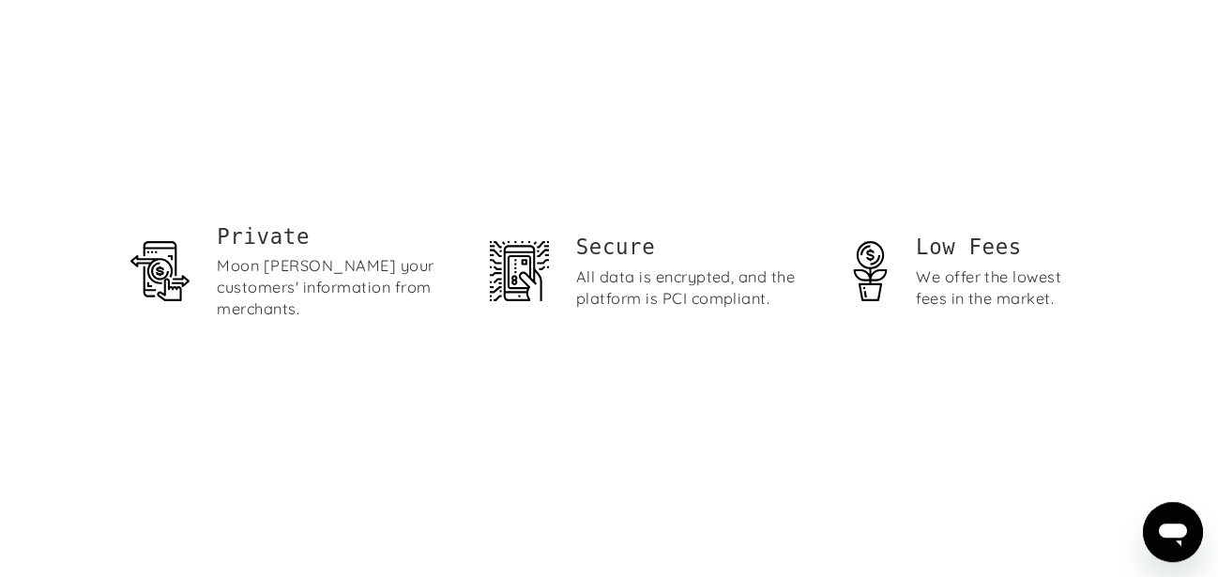
scroll to position [2999, 0]
